Goal: Task Accomplishment & Management: Use online tool/utility

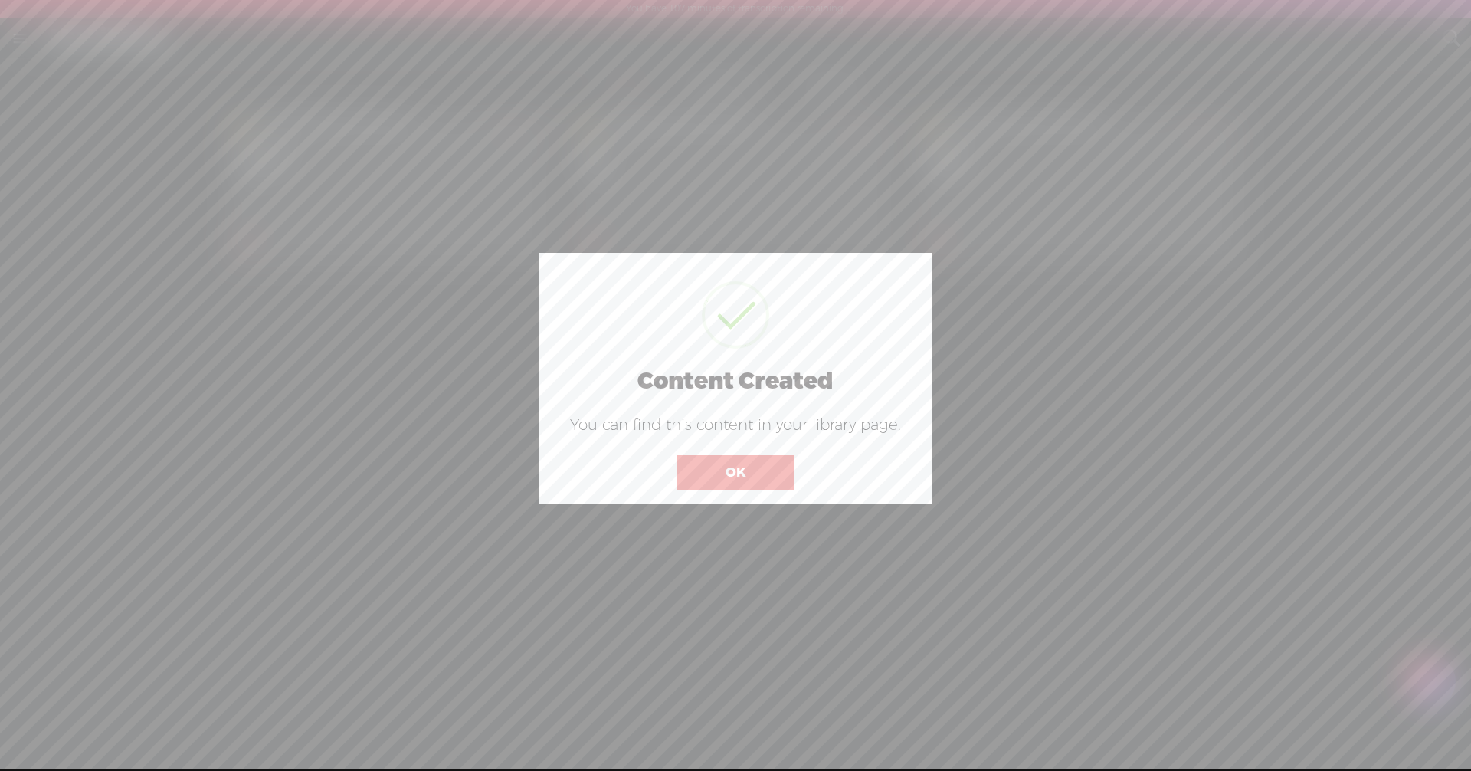
click at [736, 475] on button "OK" at bounding box center [735, 472] width 116 height 35
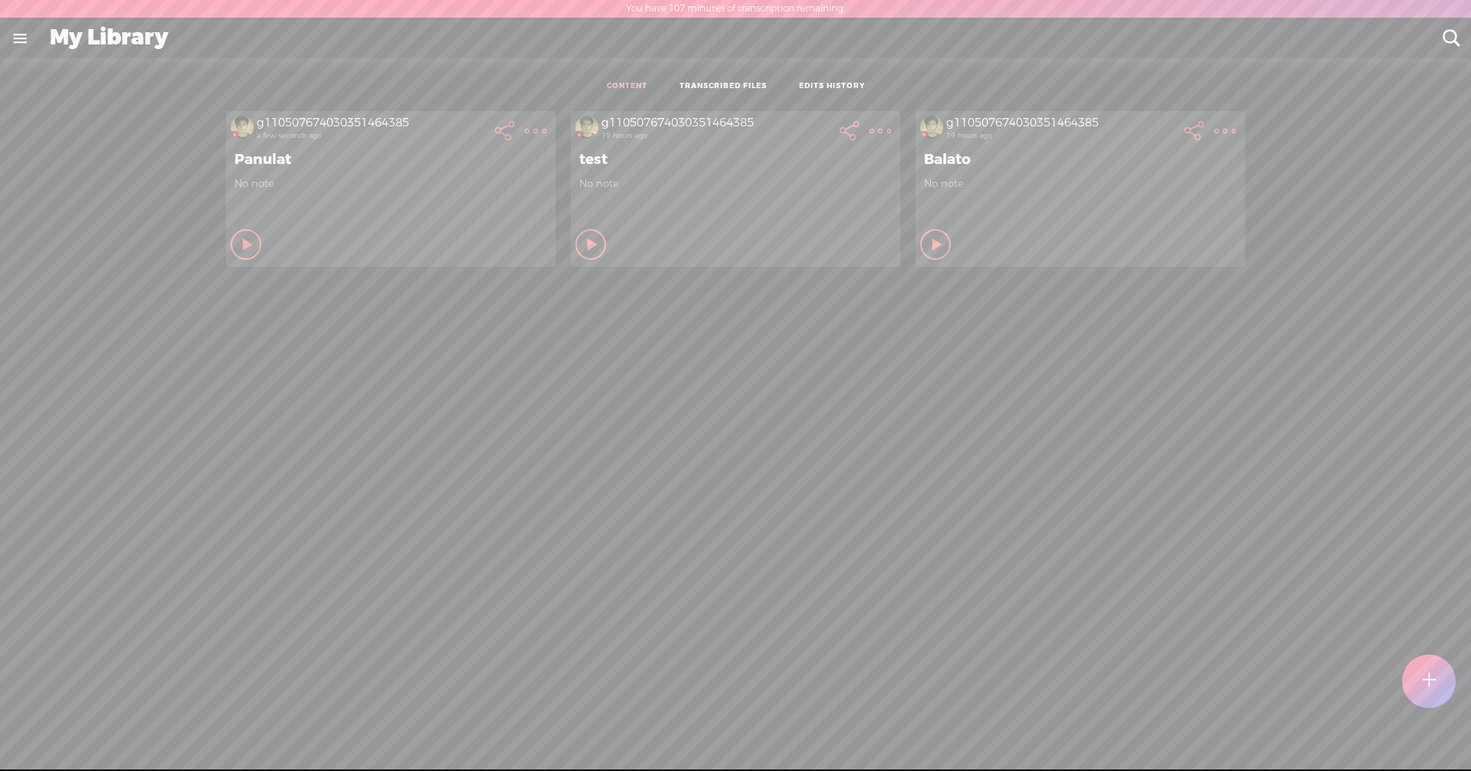
click at [743, 85] on link "TRANSCRIBED FILES" at bounding box center [722, 86] width 87 height 11
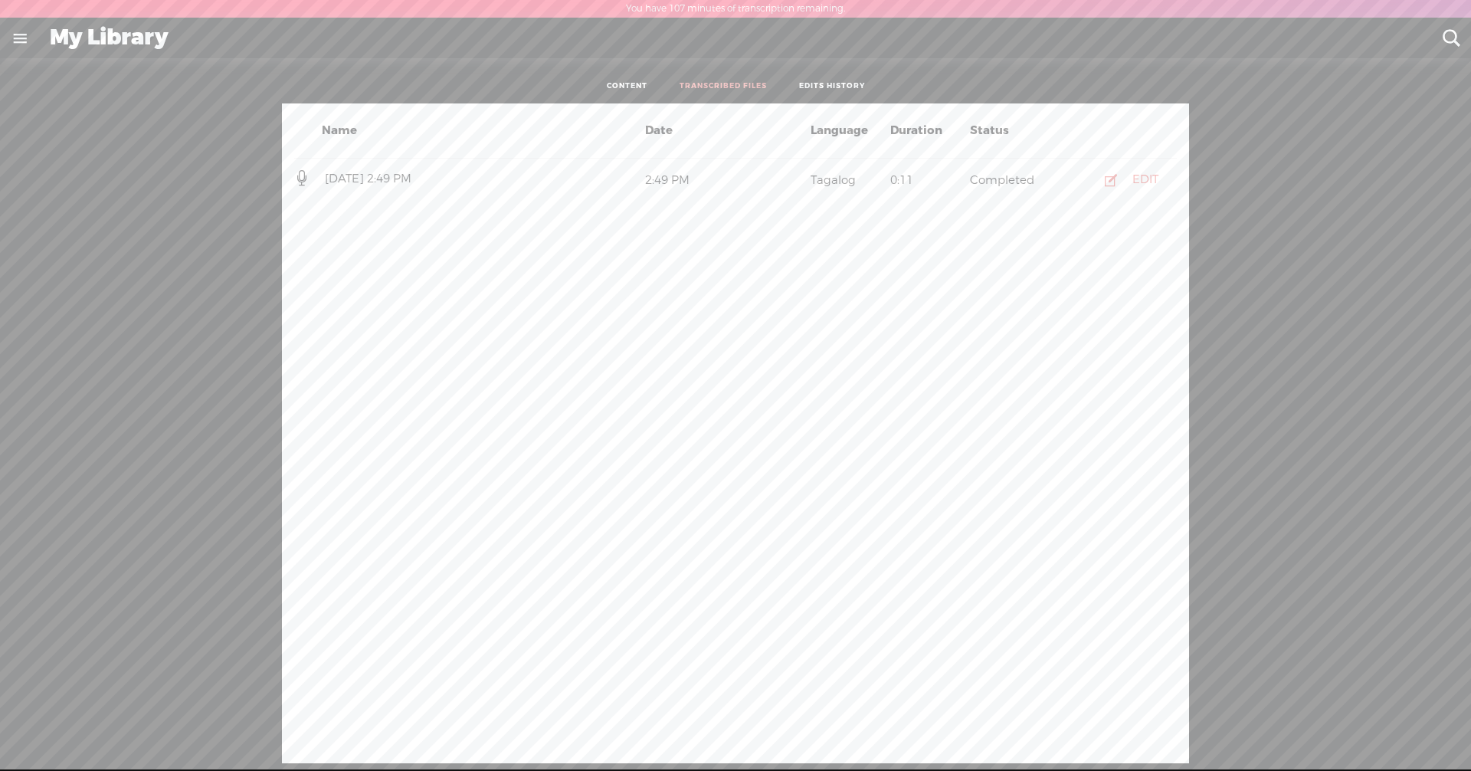
click at [844, 83] on link "EDITS HISTORY" at bounding box center [832, 86] width 66 height 11
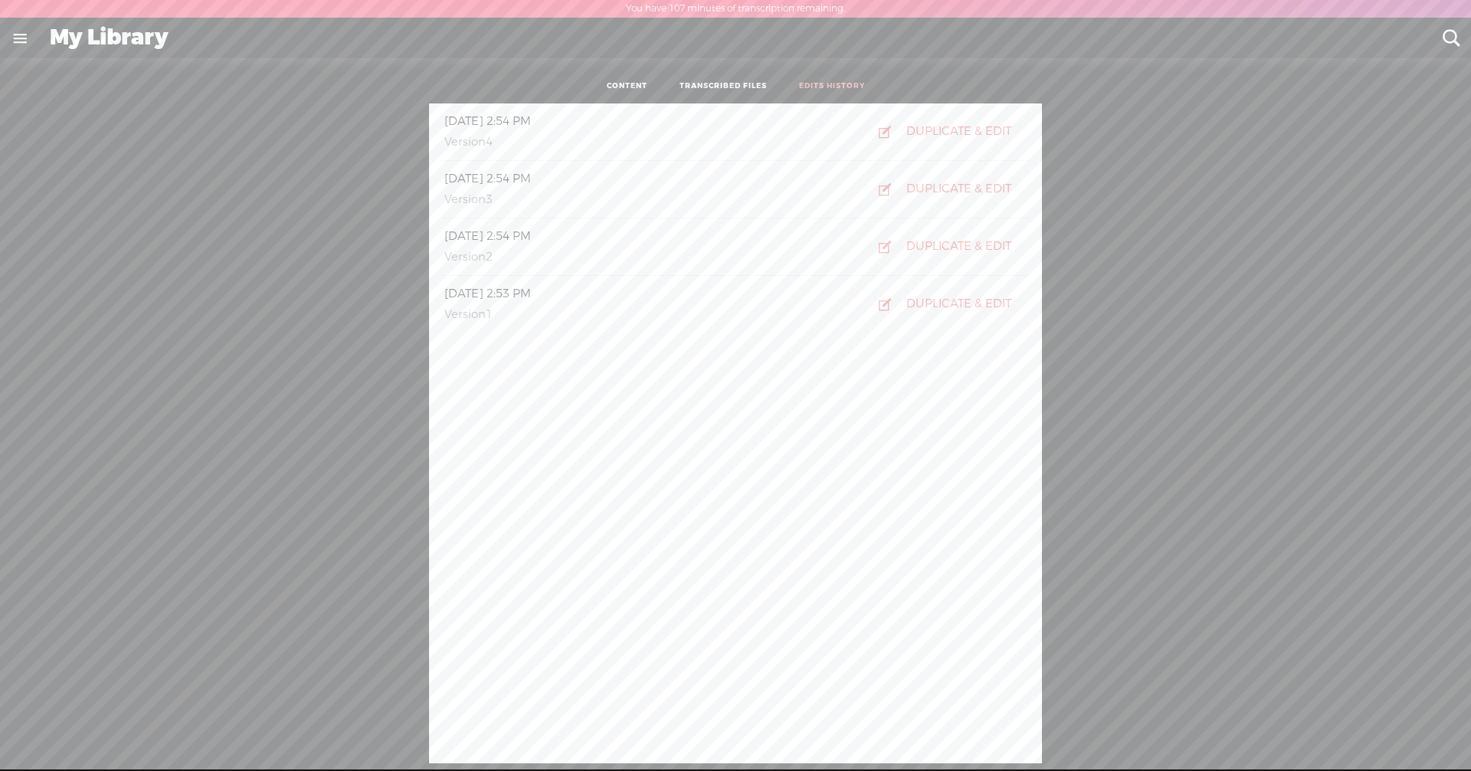
click at [108, 41] on div "My Library" at bounding box center [735, 38] width 1392 height 40
click at [11, 38] on link at bounding box center [20, 38] width 40 height 40
click at [50, 392] on div "MY LIBRARY" at bounding box center [97, 399] width 173 height 34
click at [35, 398] on c at bounding box center [36, 402] width 8 height 8
click at [60, 393] on div "MY LIBRARY" at bounding box center [92, 399] width 77 height 13
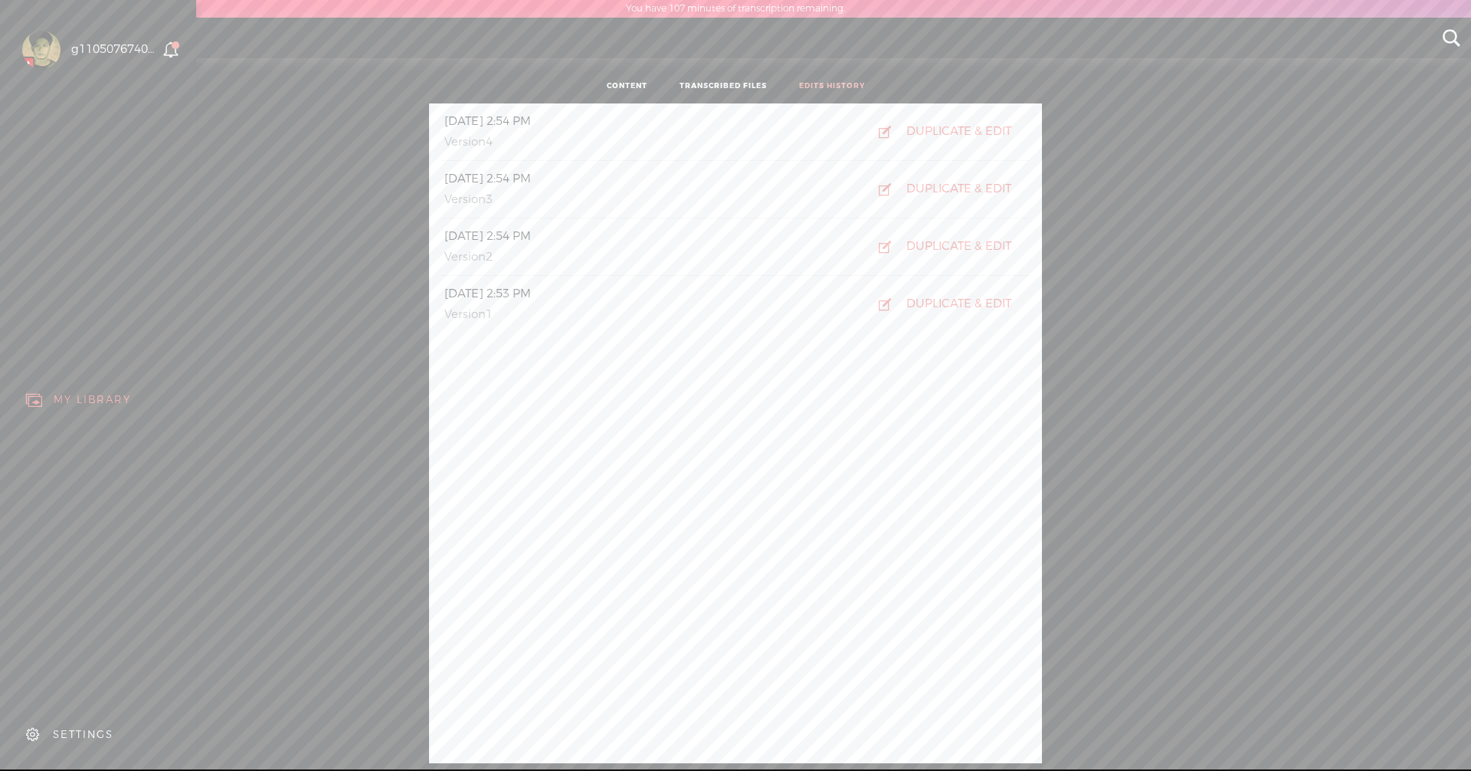
click at [60, 393] on div "MY LIBRARY" at bounding box center [92, 399] width 77 height 13
click at [697, 82] on body "You have 107 minutes of transcription remaining. Upgrade to increase your limit…" at bounding box center [735, 384] width 1471 height 769
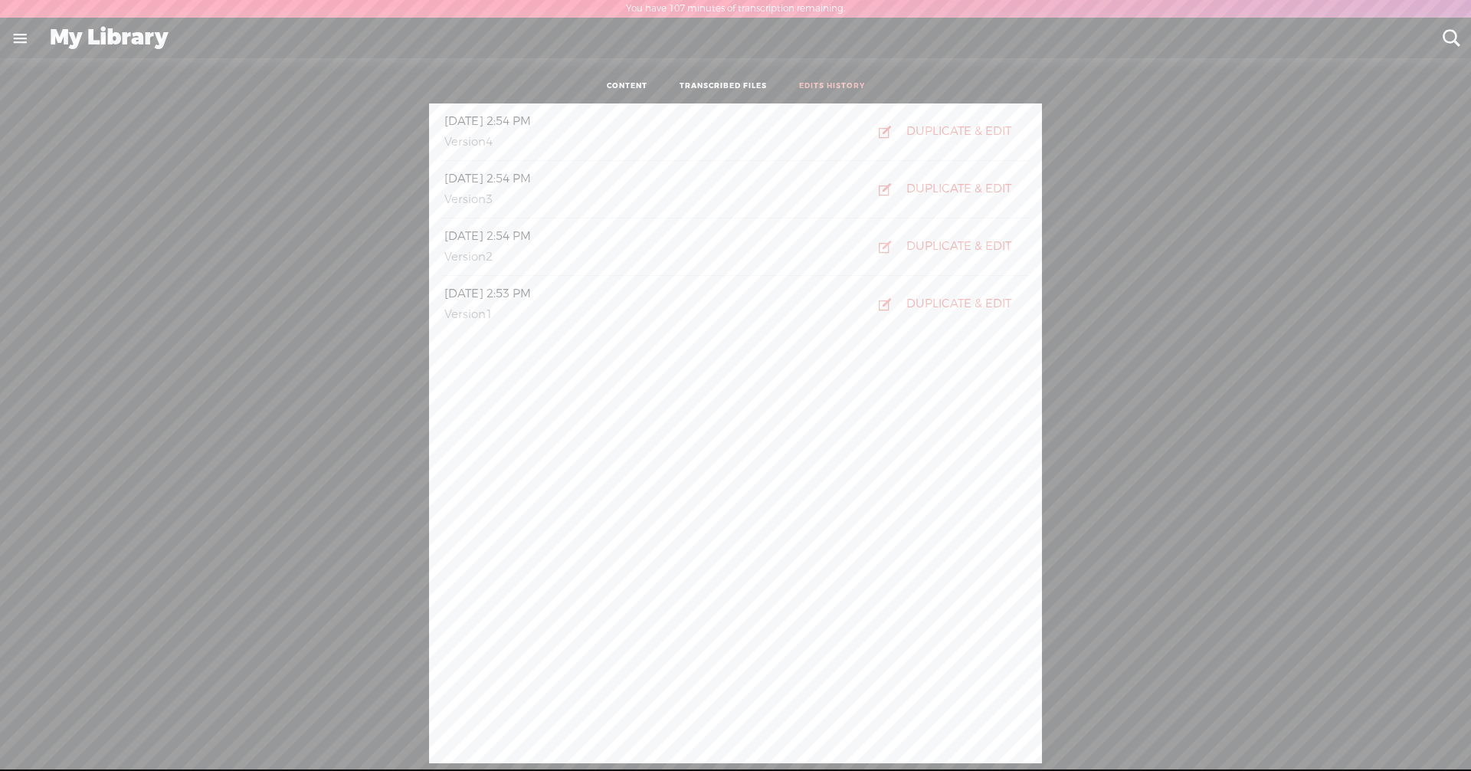
click at [712, 80] on ul "CONTENT TRANSCRIBED FILES EDITS HISTORY" at bounding box center [735, 87] width 406 height 34
click at [712, 85] on link "TRANSCRIBED FILES" at bounding box center [722, 86] width 87 height 11
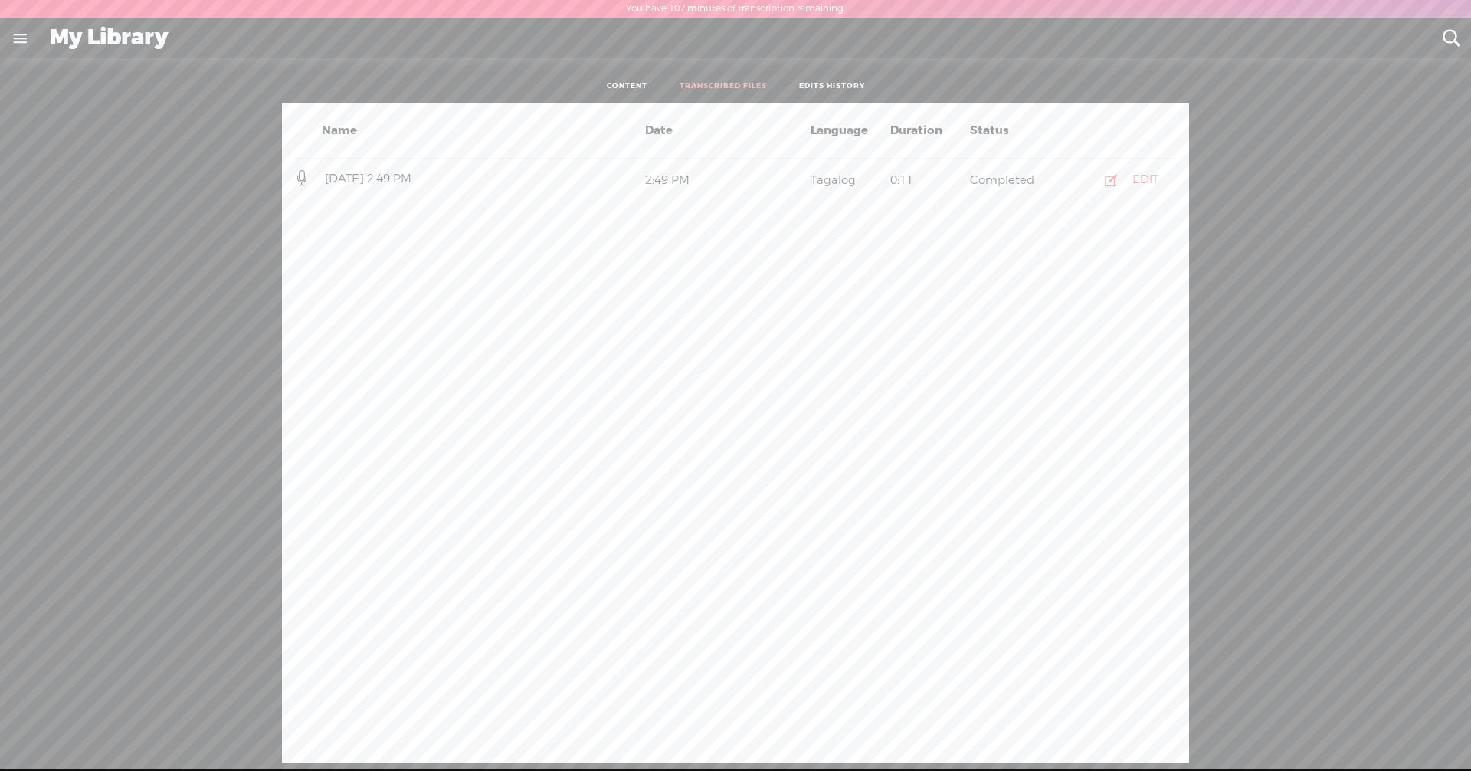
click at [639, 85] on link "CONTENT" at bounding box center [627, 86] width 41 height 11
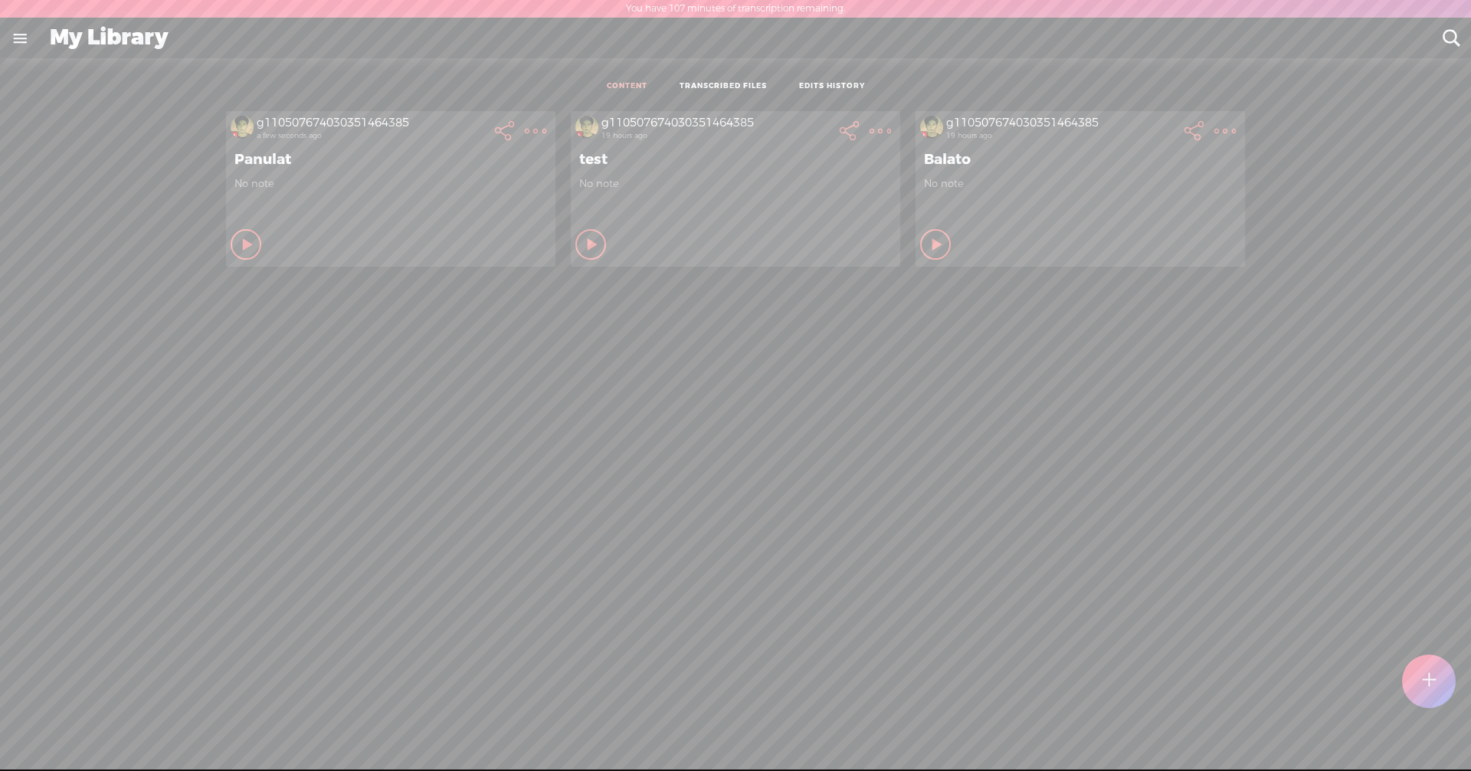
click at [525, 130] on t at bounding box center [535, 130] width 21 height 21
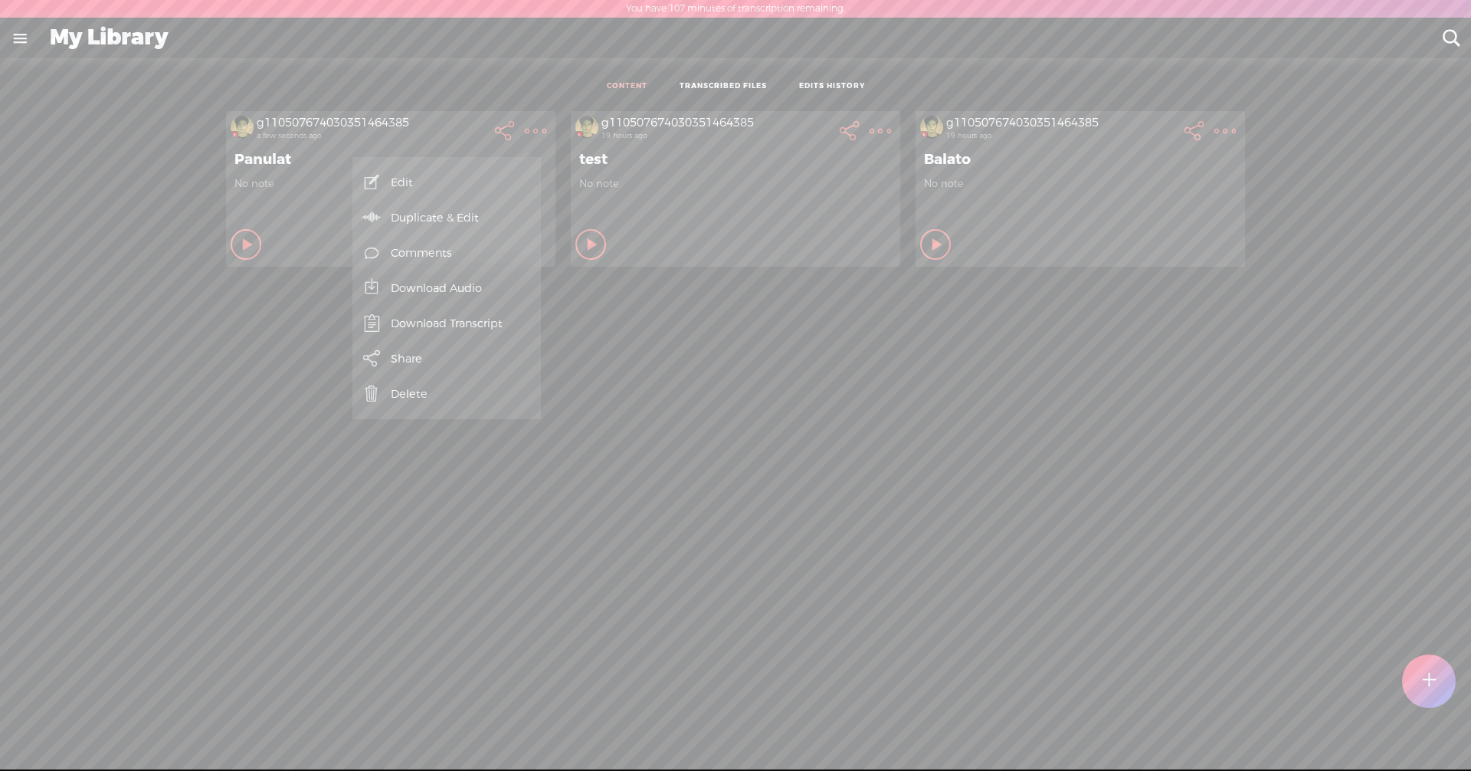
click at [463, 218] on link "Duplicate & Edit" at bounding box center [446, 217] width 173 height 35
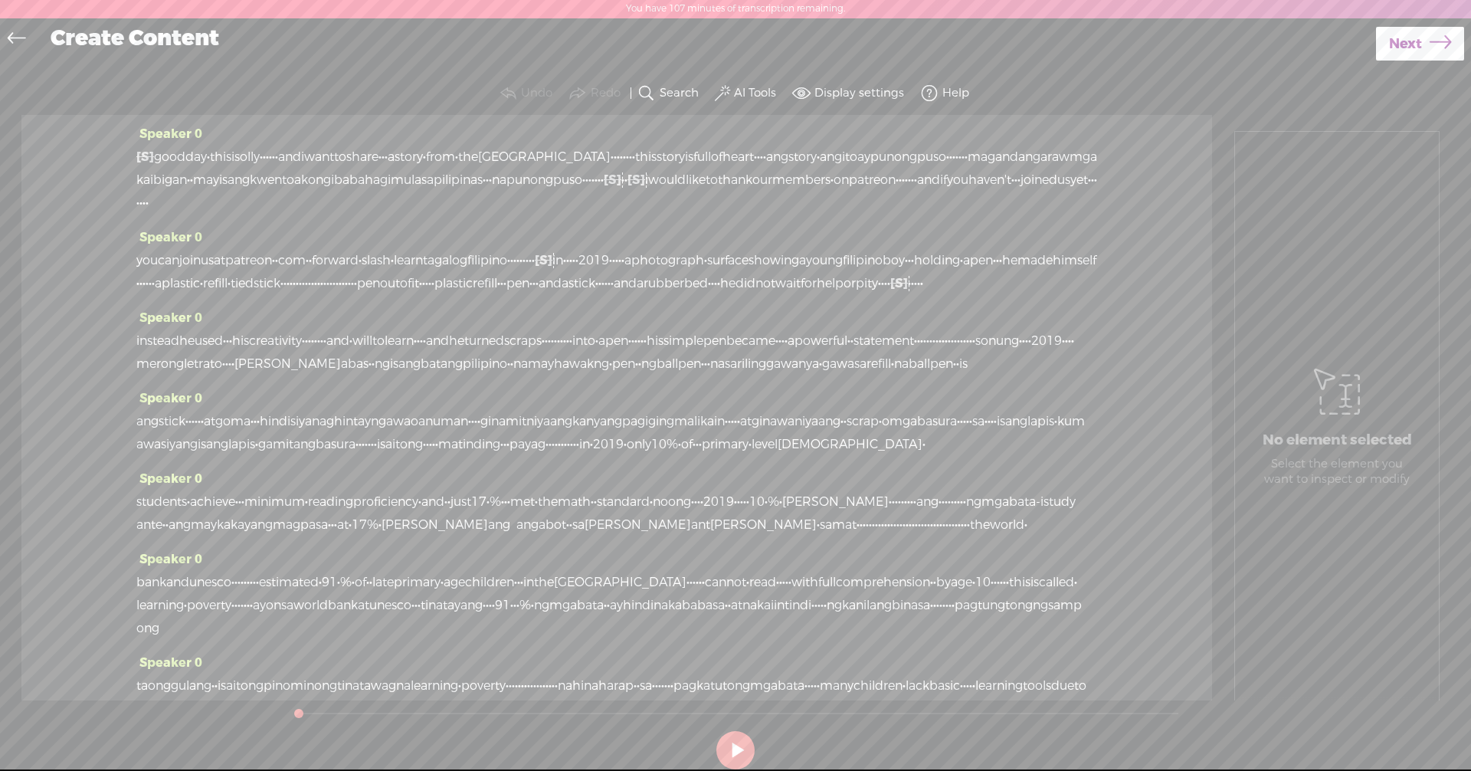
click at [741, 745] on button at bounding box center [735, 750] width 38 height 38
click at [28, 34] on link at bounding box center [20, 39] width 34 height 35
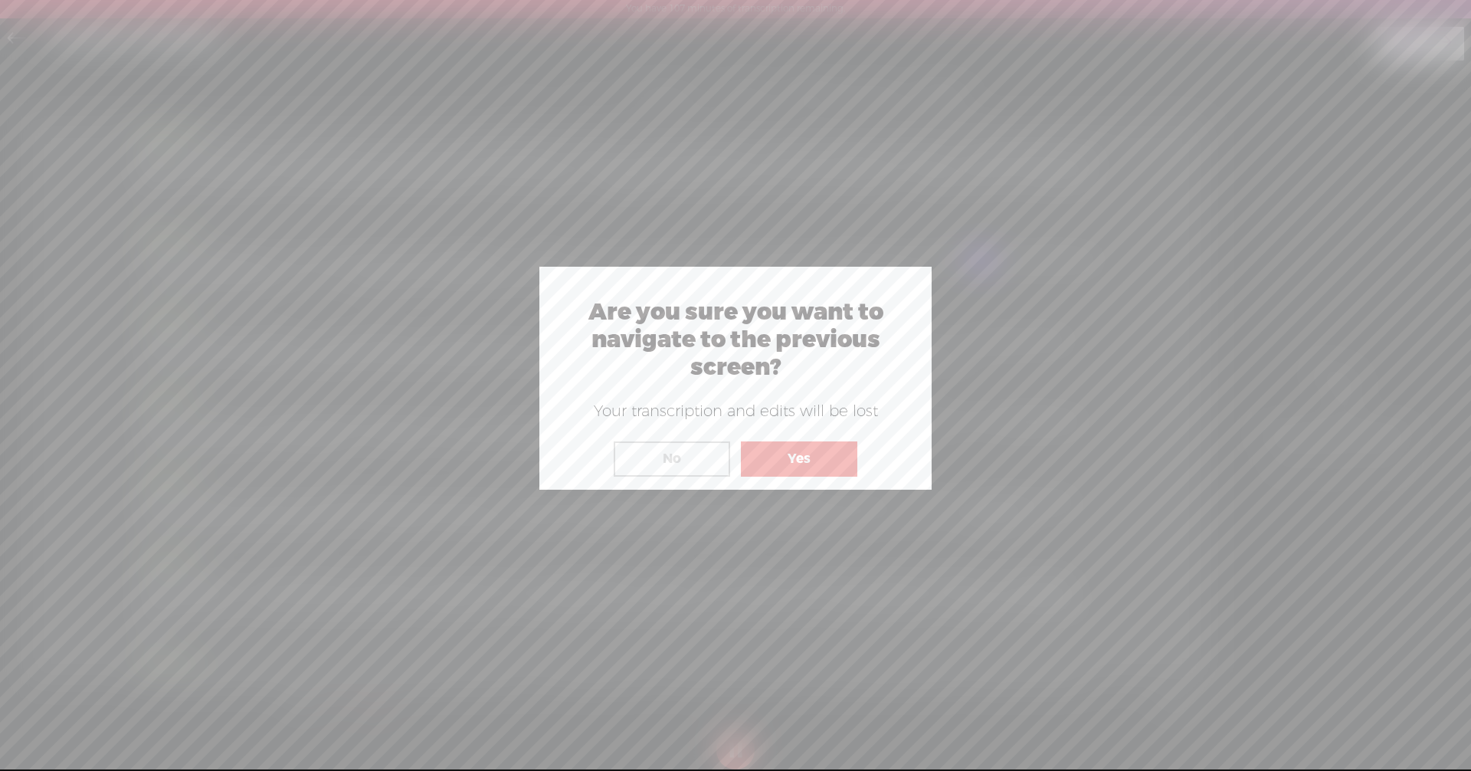
click at [777, 467] on button "Yes" at bounding box center [799, 458] width 116 height 35
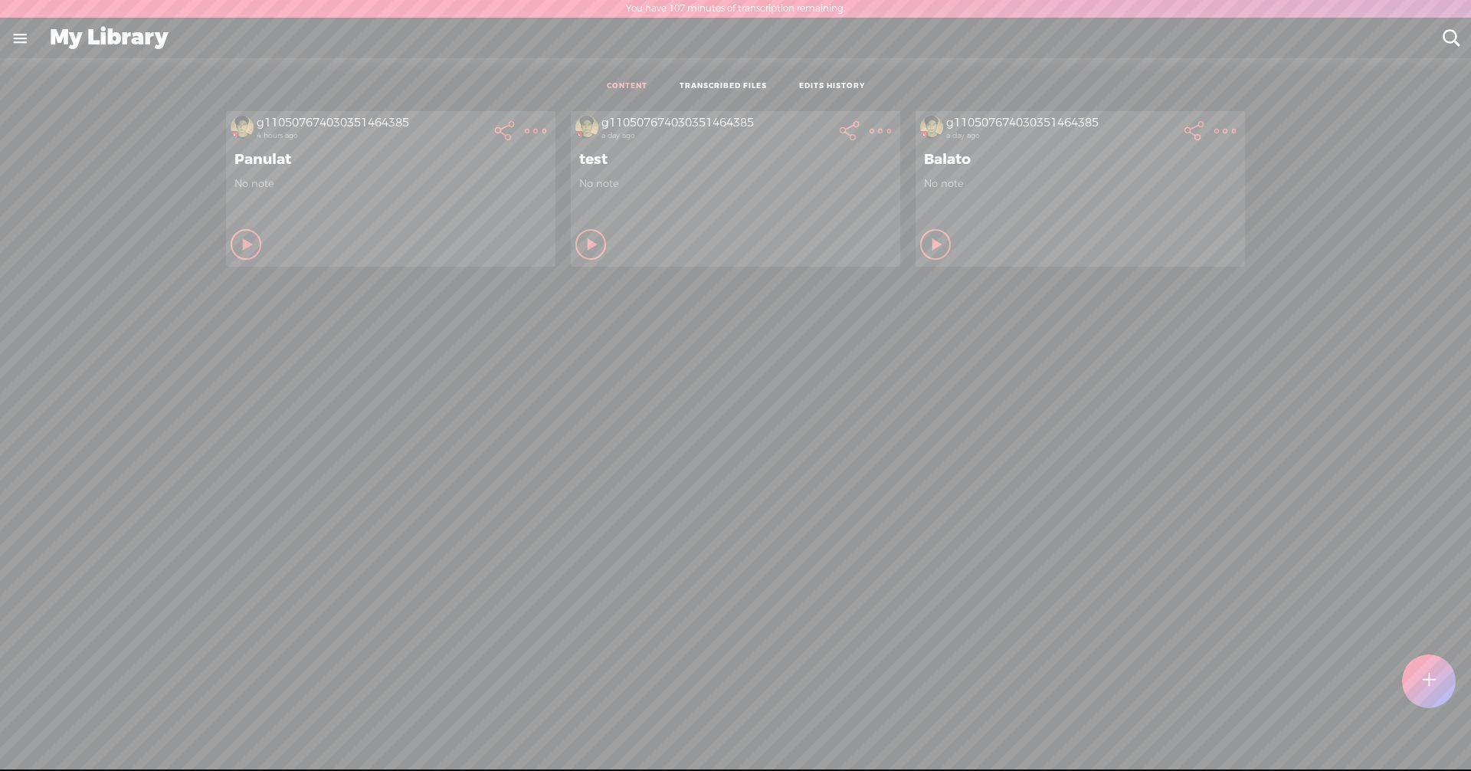
click at [525, 127] on t at bounding box center [535, 130] width 21 height 21
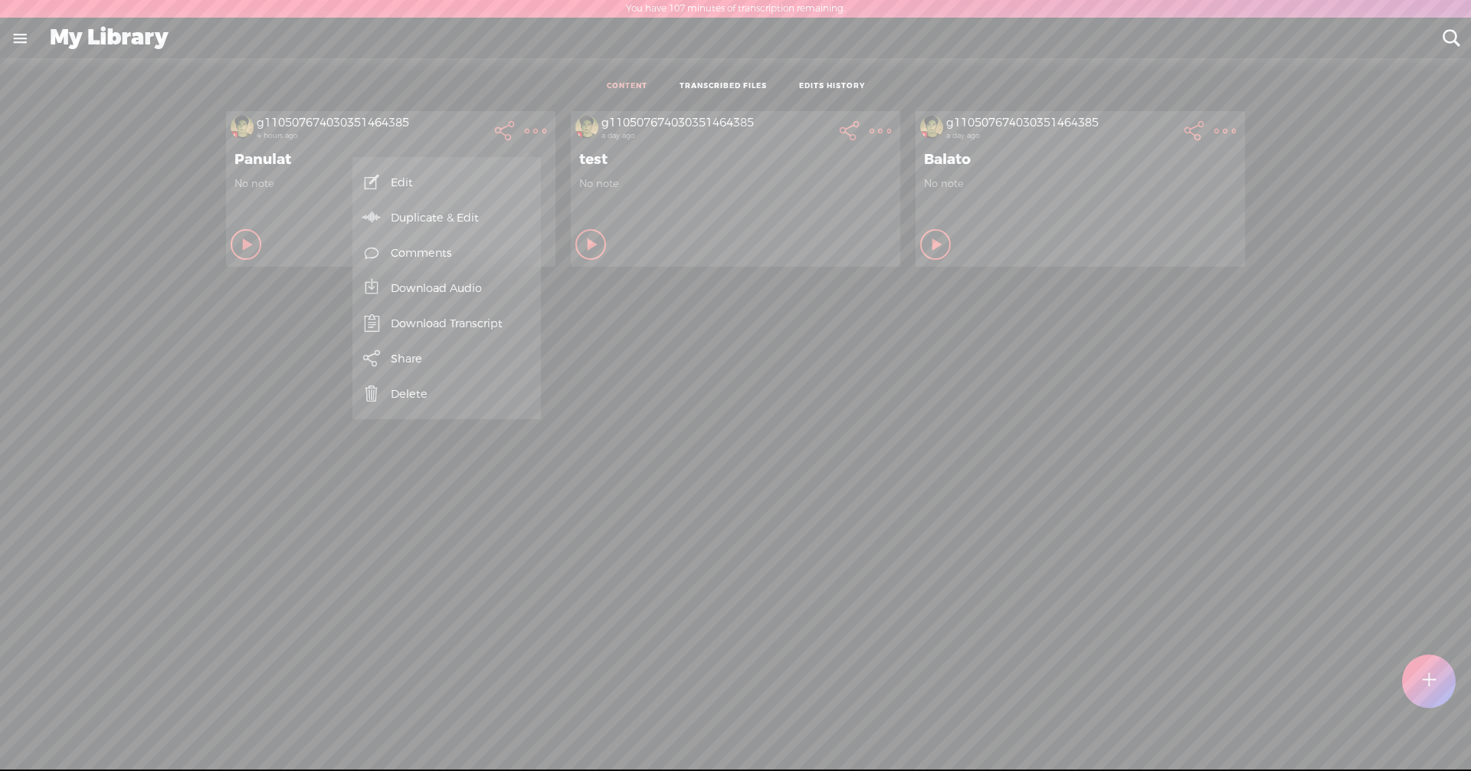
click at [450, 285] on link "Download Audio" at bounding box center [446, 287] width 173 height 35
click at [283, 272] on span "Download .mp3 file" at bounding box center [268, 271] width 135 height 34
